Goal: Check status: Check status

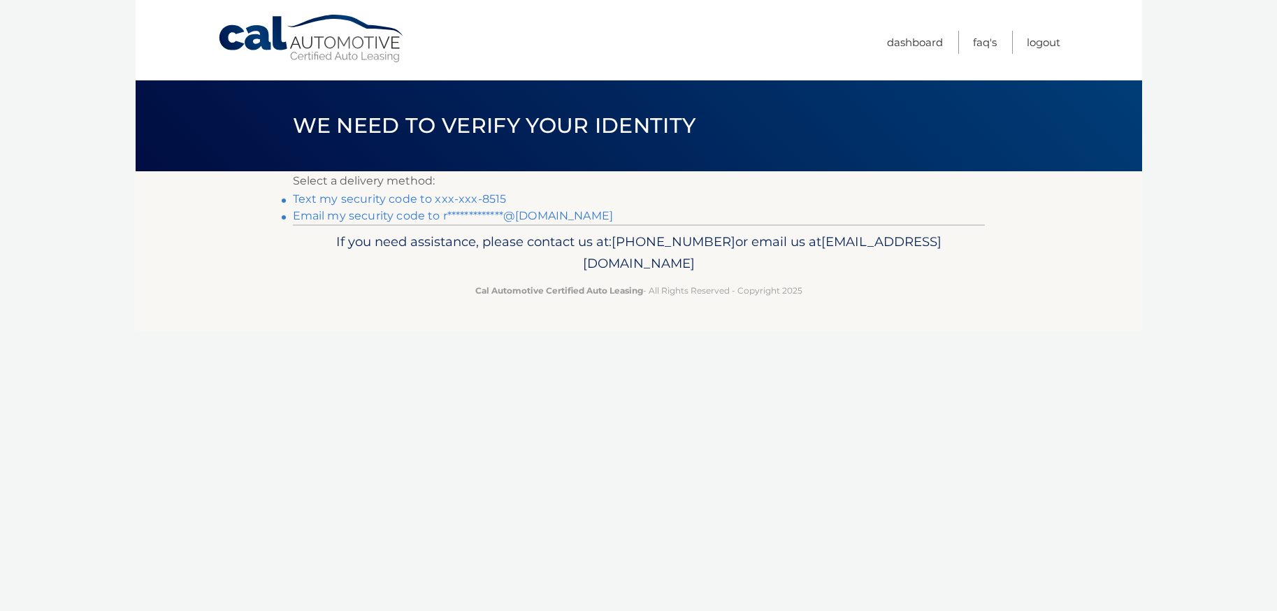
click at [449, 216] on link "**********" at bounding box center [453, 215] width 321 height 13
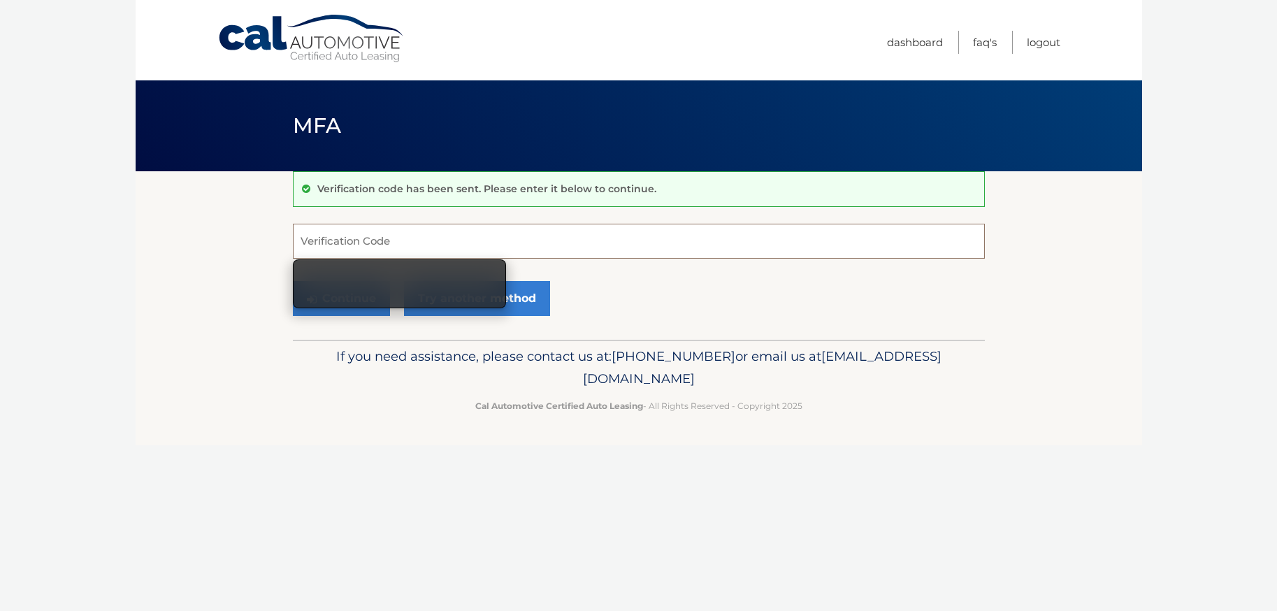
paste input "512517"
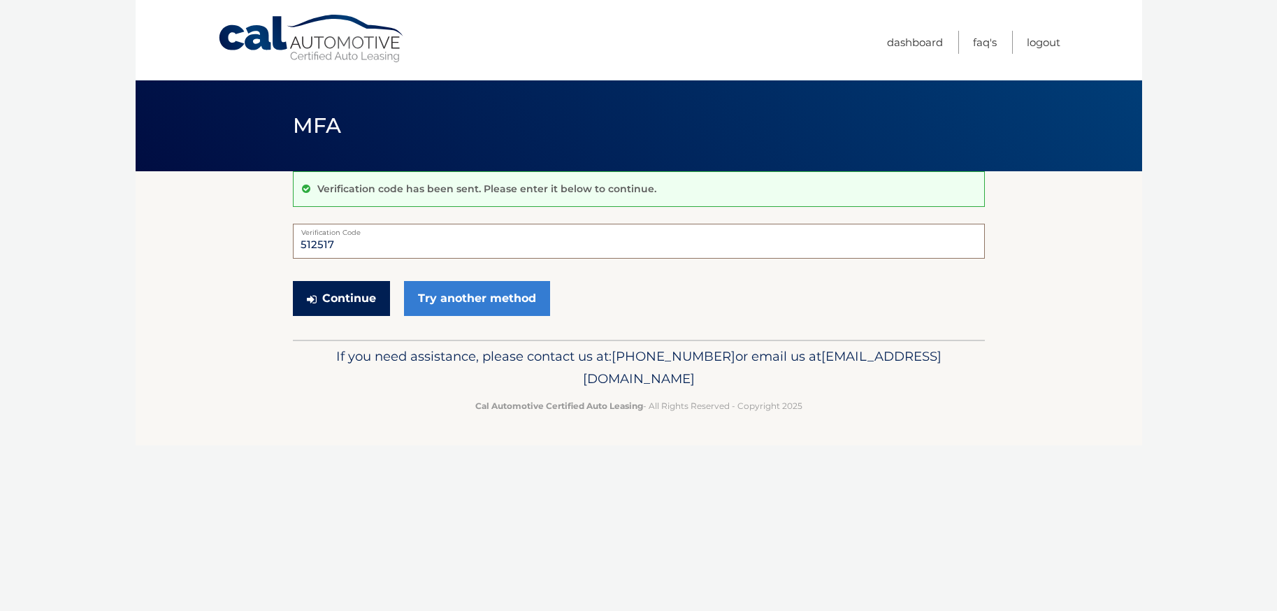
type input "512517"
click at [367, 294] on button "Continue" at bounding box center [341, 298] width 97 height 35
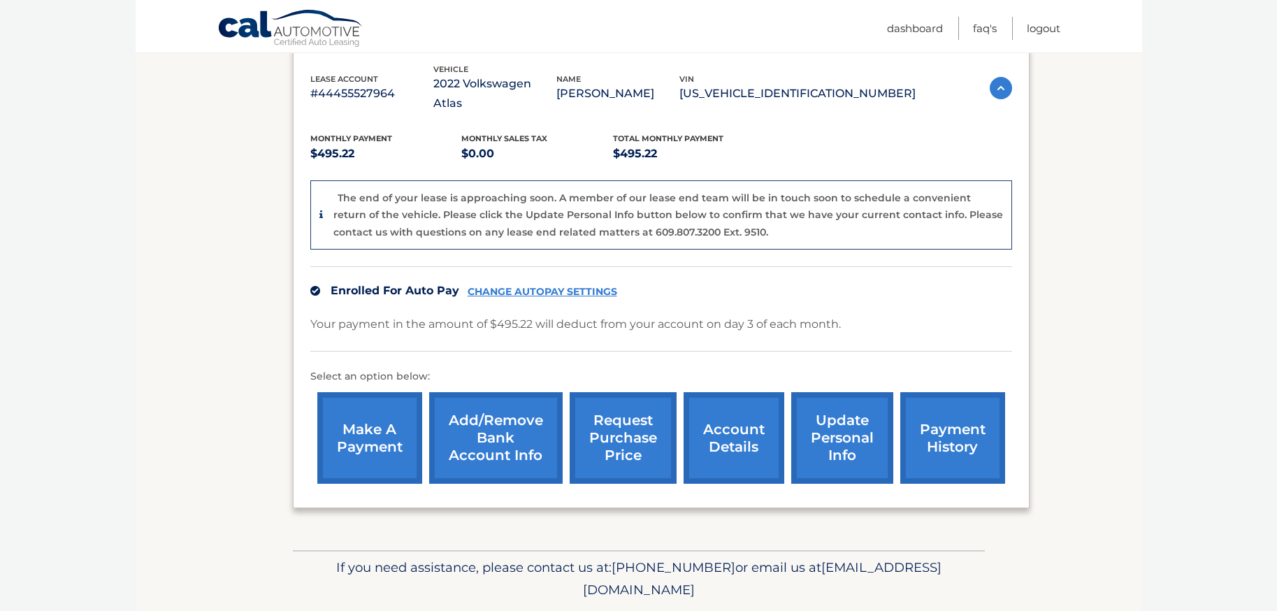
scroll to position [247, 0]
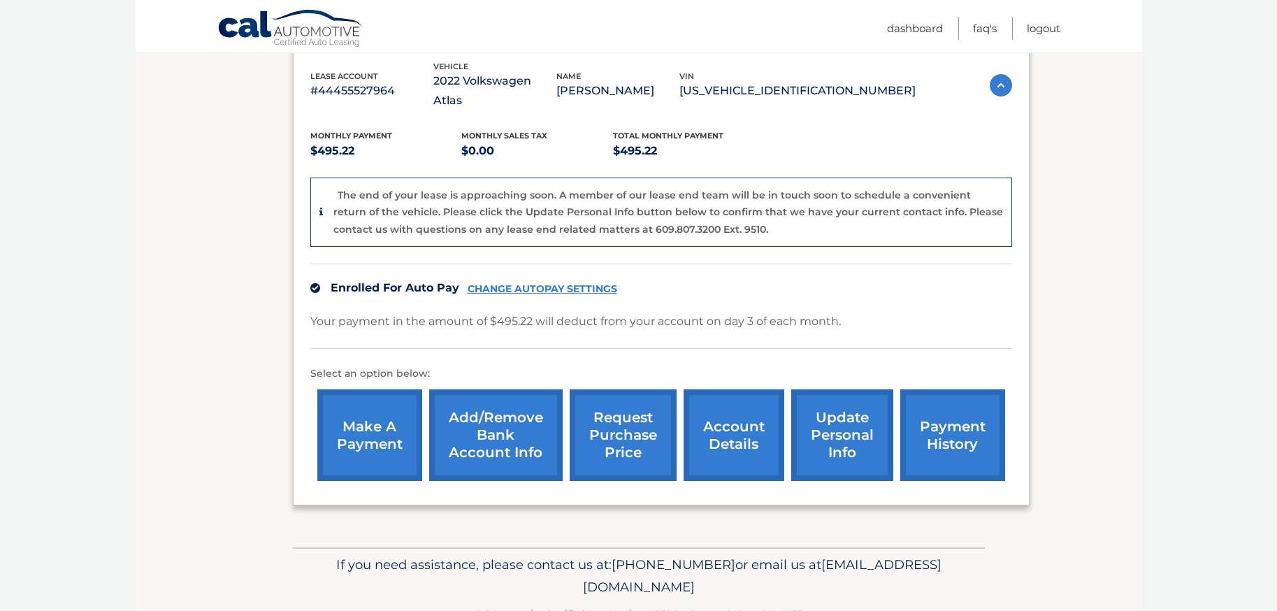
click at [617, 410] on link "request purchase price" at bounding box center [623, 435] width 107 height 92
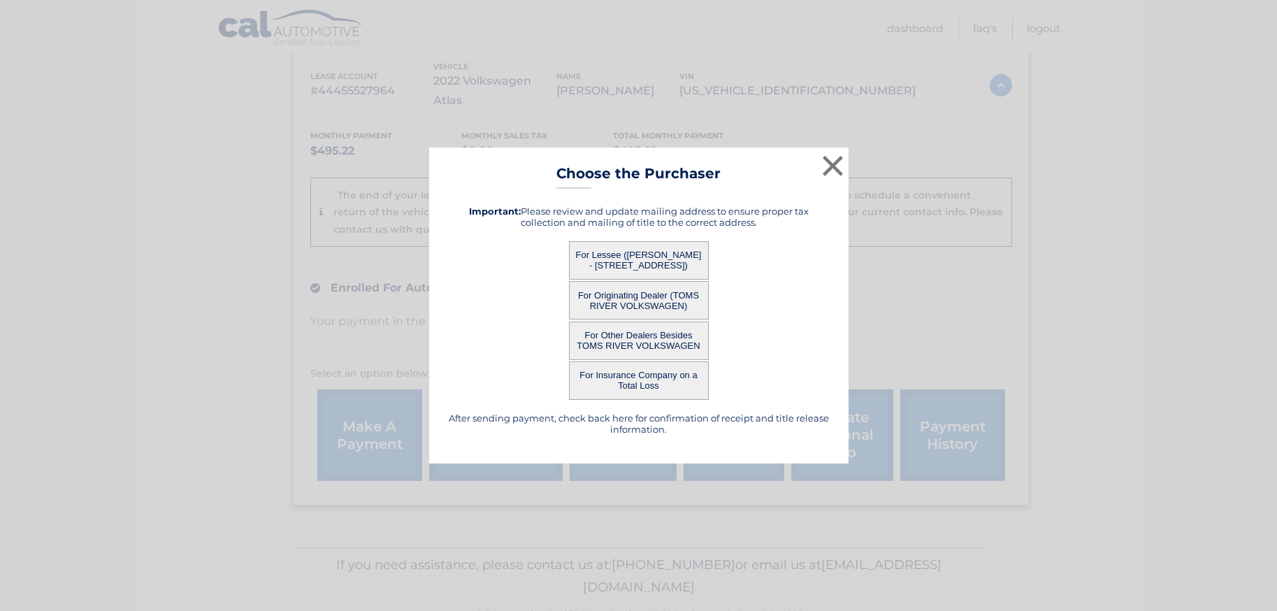
click at [672, 261] on button "For Lessee (ROBERTY CODY - 919 PARK AVE, , COLLINGSWOD, NJ 08108)" at bounding box center [639, 260] width 140 height 38
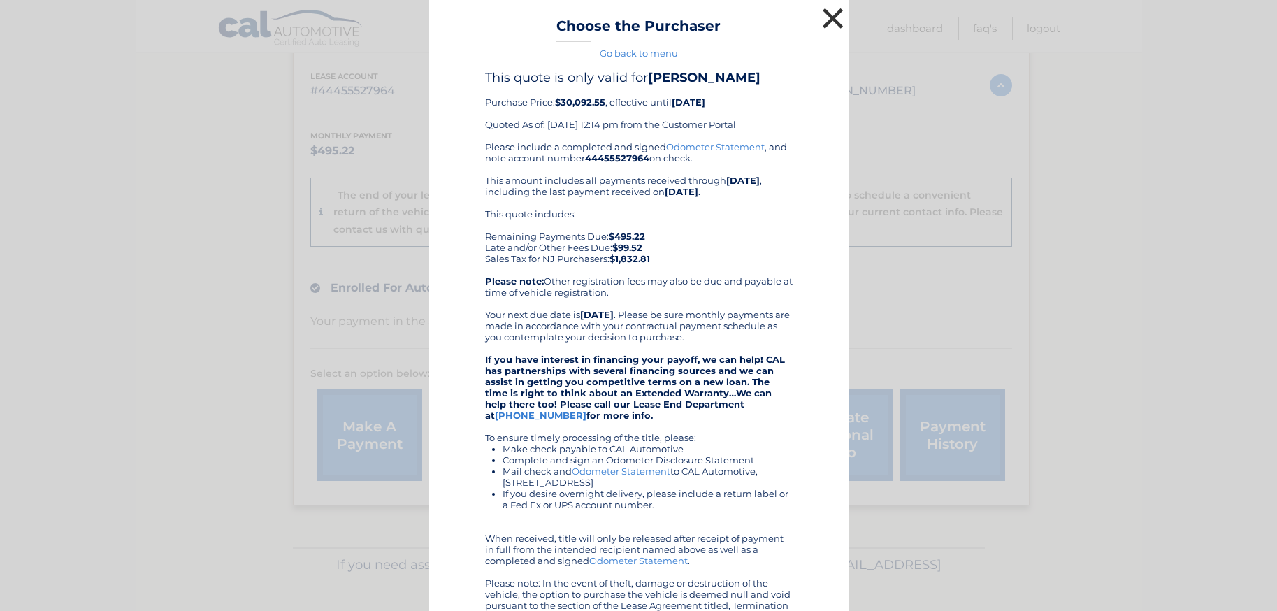
click at [829, 12] on button "×" at bounding box center [833, 18] width 28 height 28
